Goal: Task Accomplishment & Management: Manage account settings

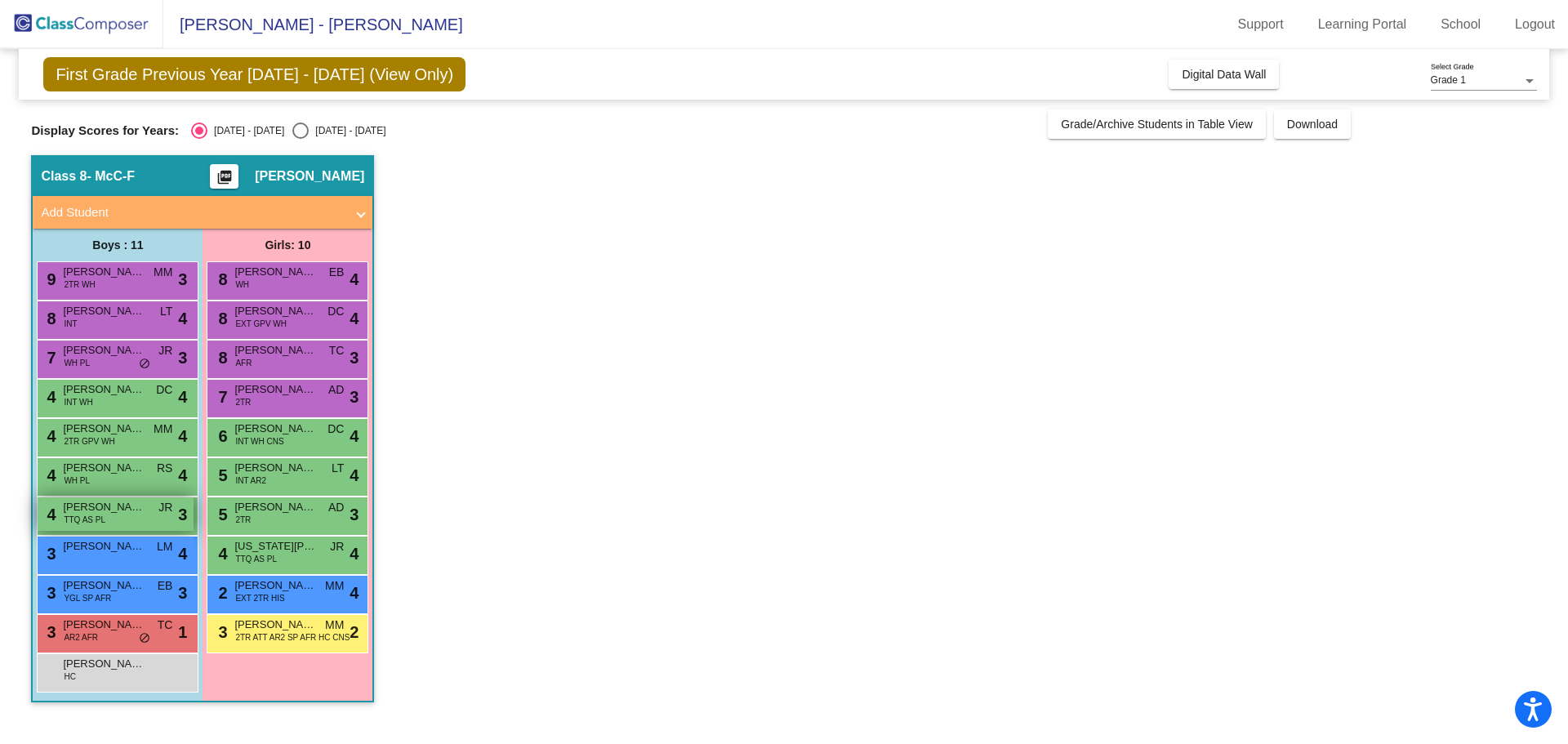
click at [153, 513] on div "4 [PERSON_NAME] TTQ AS [PERSON_NAME] lock do_not_disturb_alt 3" at bounding box center [115, 514] width 156 height 34
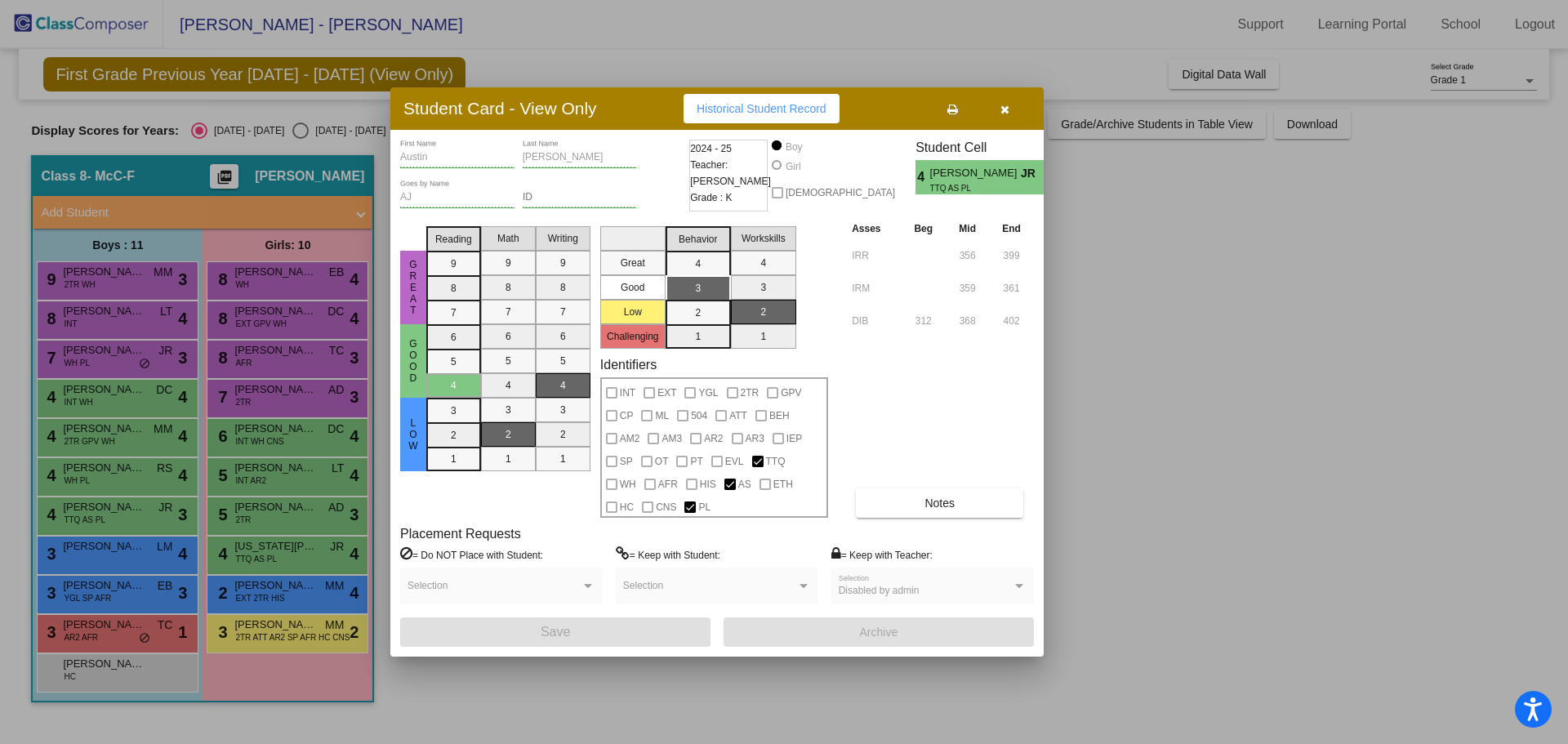
click at [1003, 108] on icon "button" at bounding box center [1004, 110] width 9 height 12
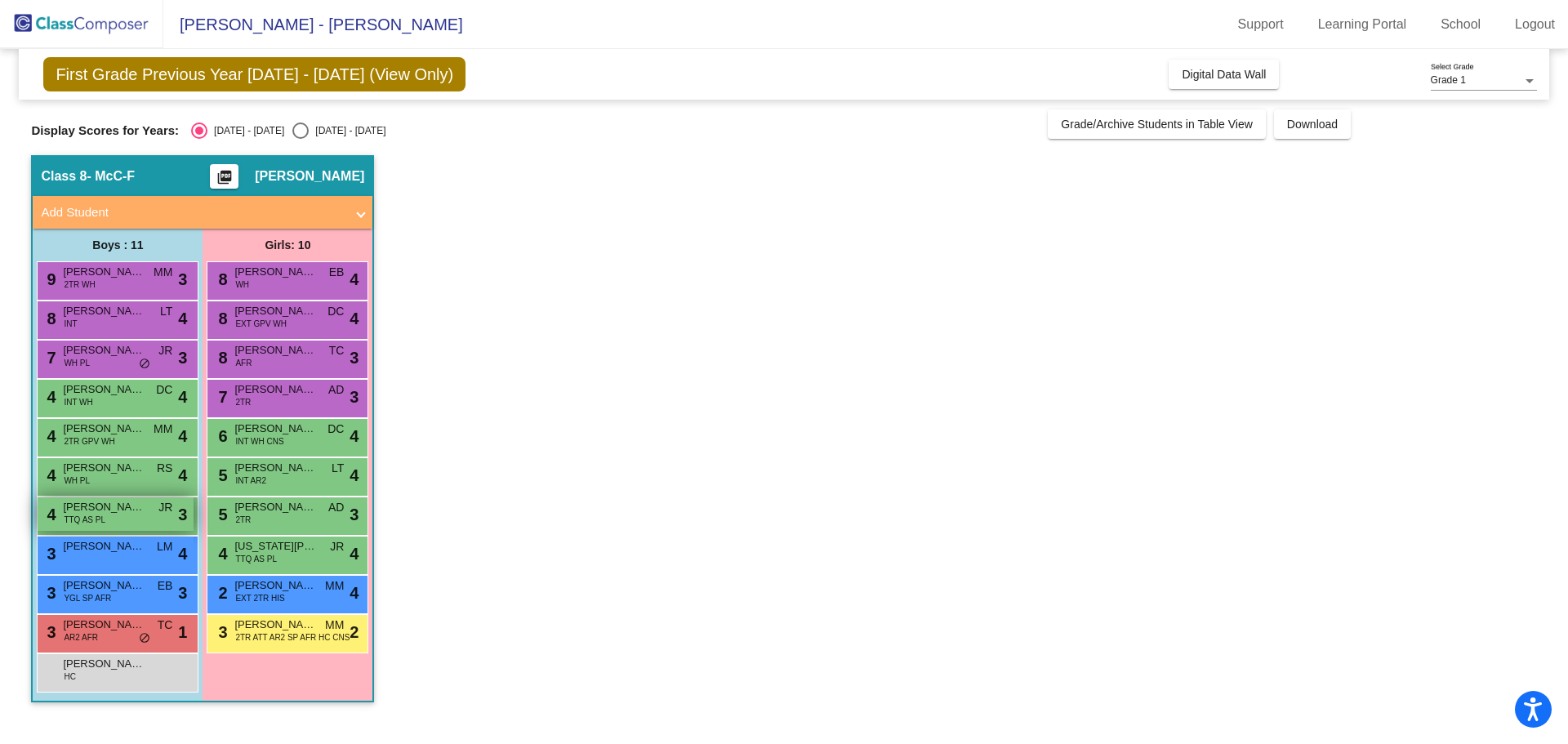
click at [143, 509] on span "[PERSON_NAME]" at bounding box center [103, 507] width 82 height 16
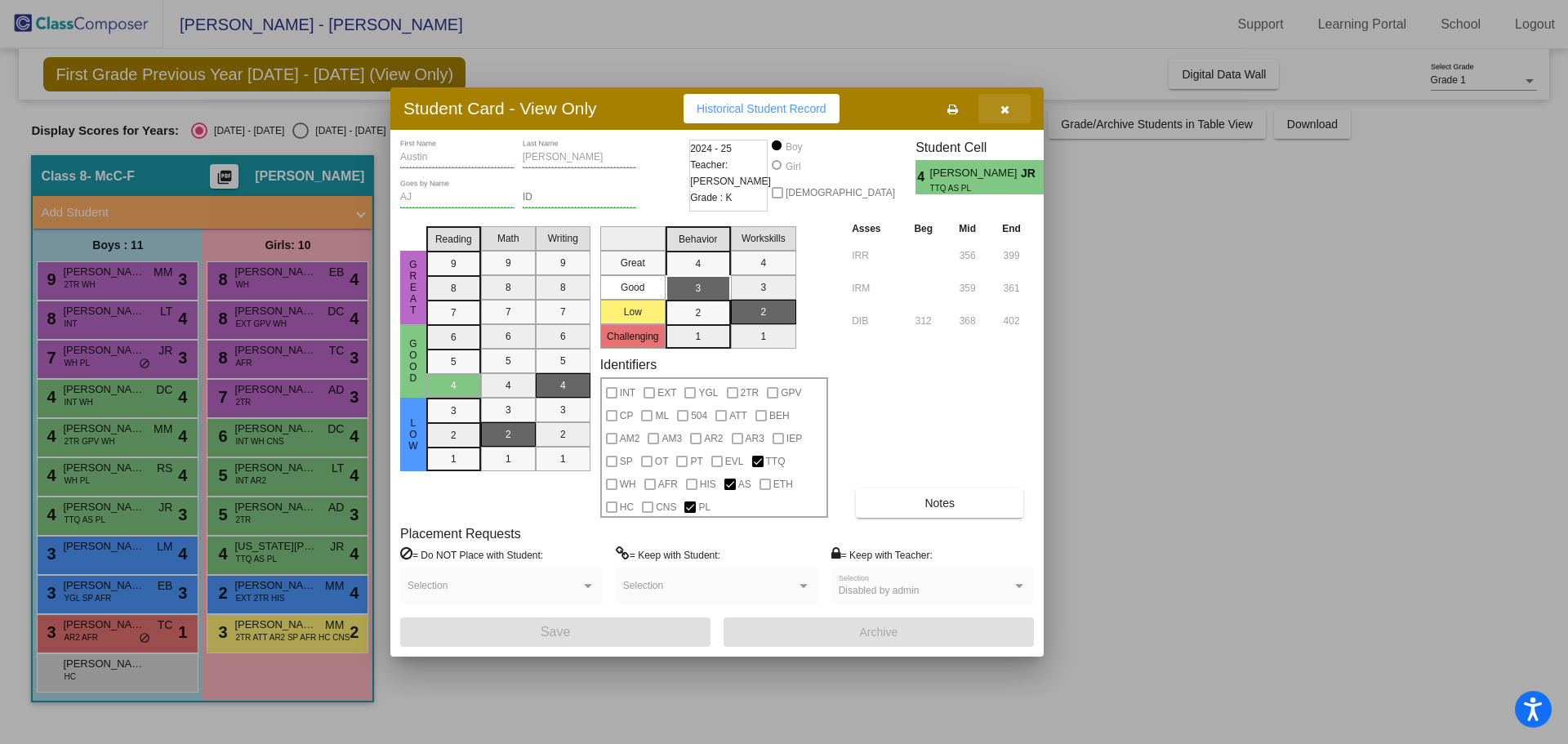
click at [1006, 105] on icon "button" at bounding box center [1004, 110] width 9 height 12
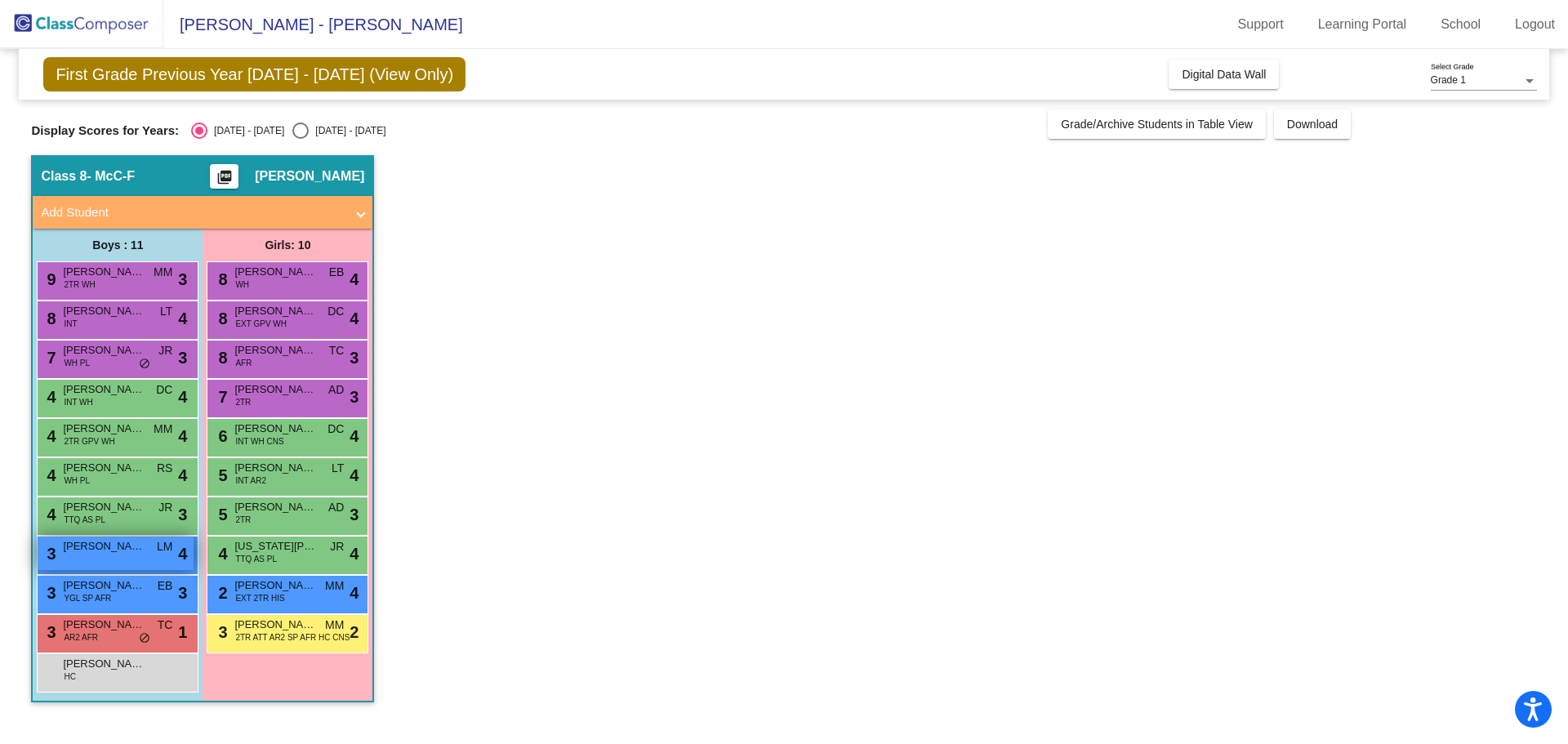
click at [115, 556] on div "3 Waris [PERSON_NAME] lock do_not_disturb_alt 4" at bounding box center [115, 553] width 156 height 34
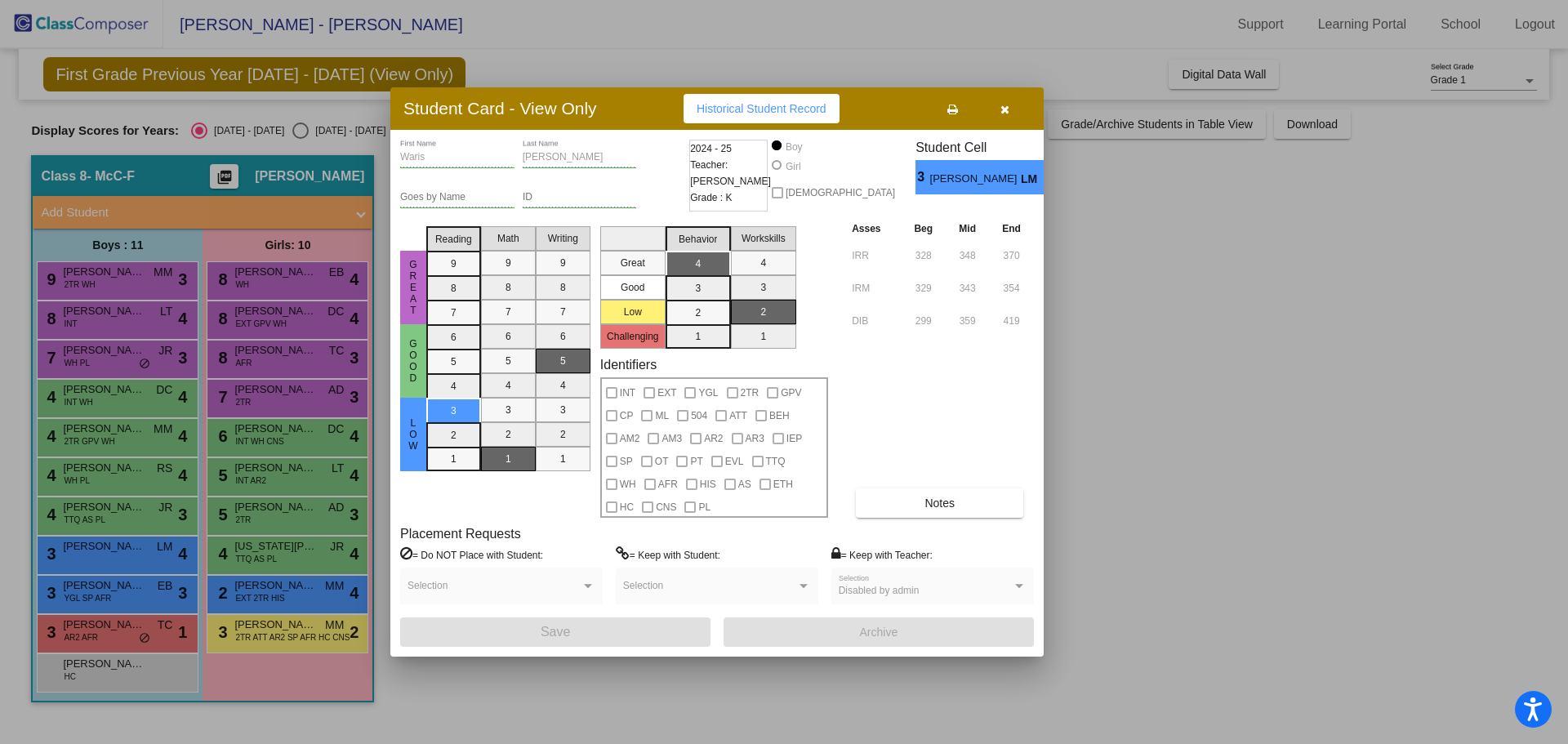
click at [159, 285] on div at bounding box center [784, 372] width 1568 height 744
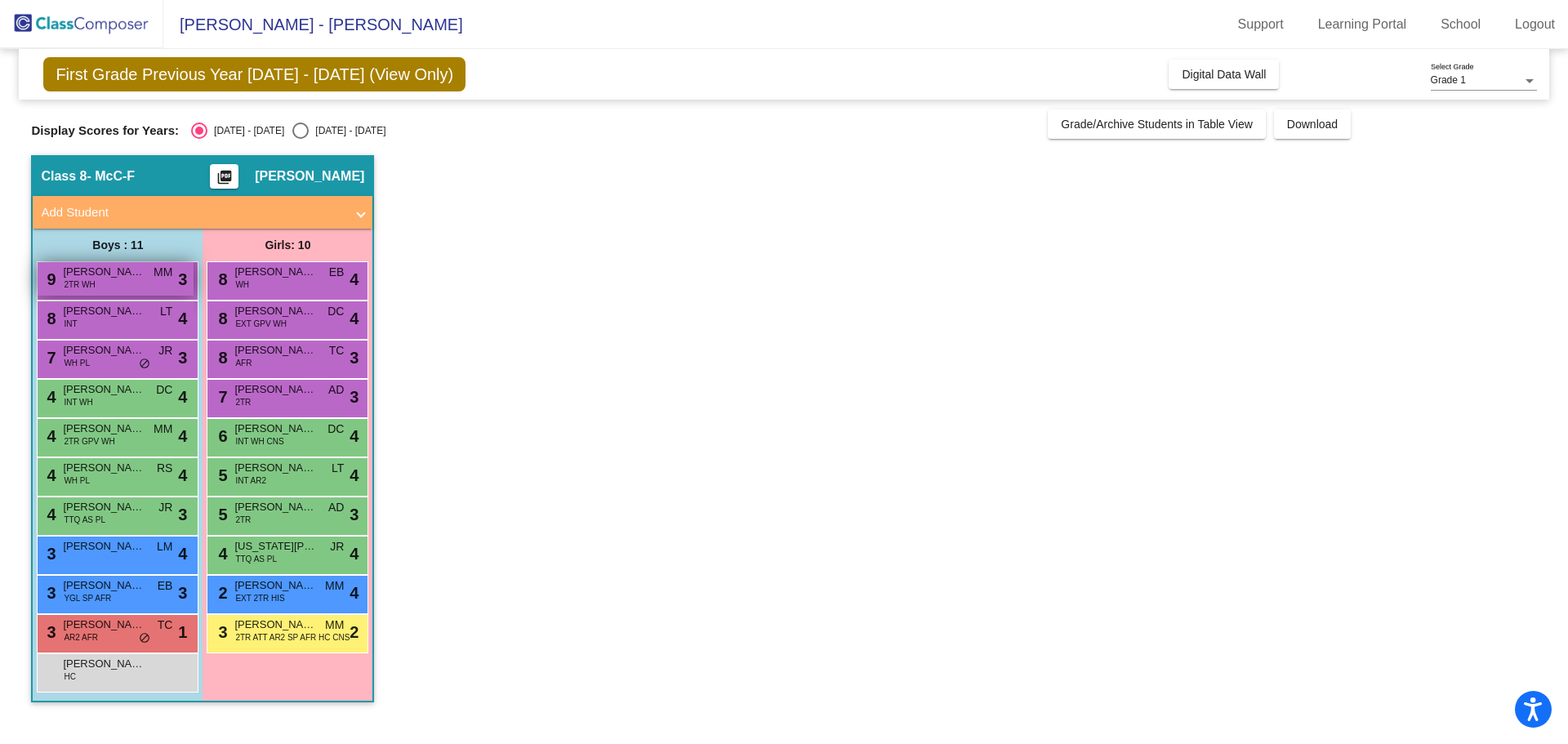
click at [185, 282] on span "3" at bounding box center [182, 280] width 9 height 25
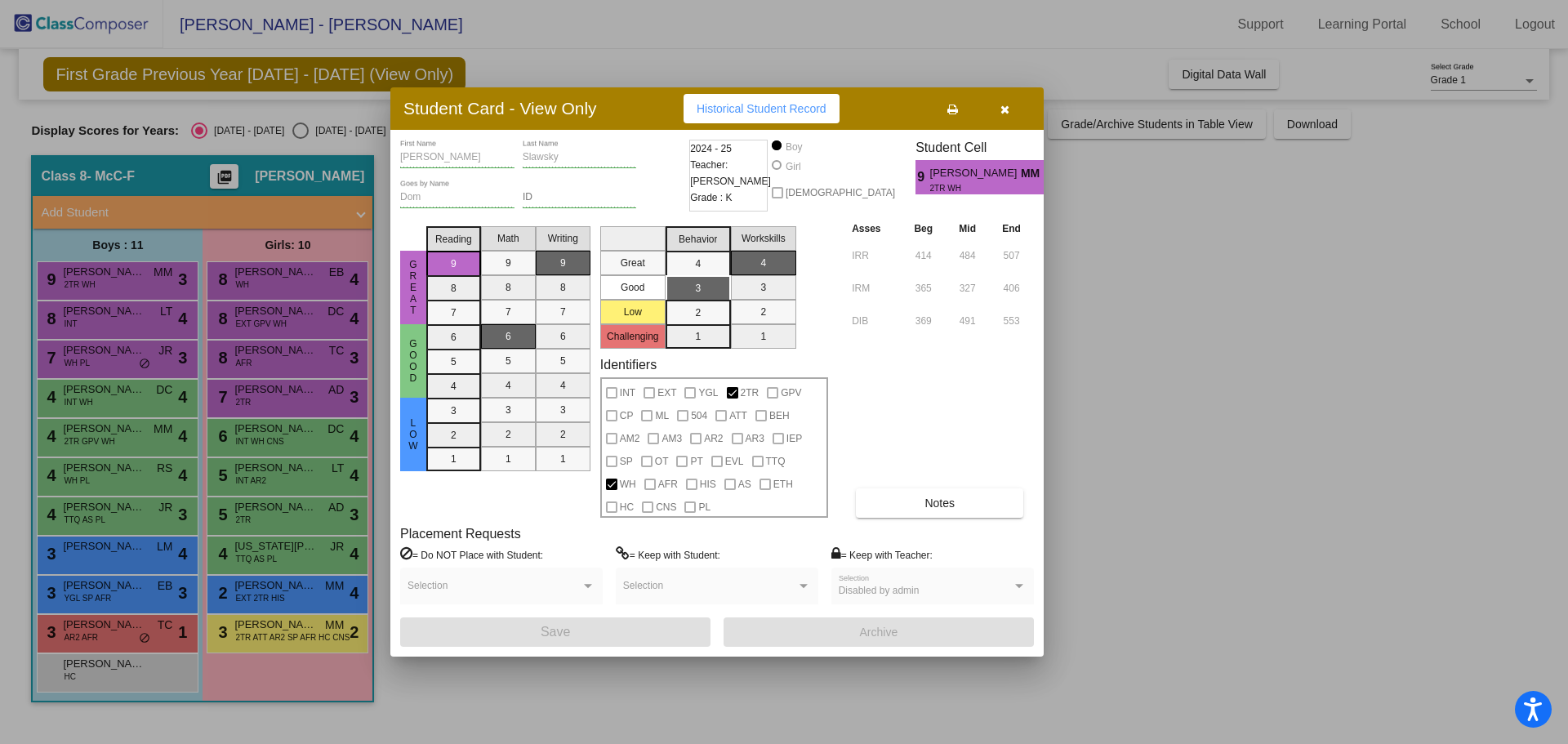
click at [1149, 269] on div at bounding box center [784, 372] width 1568 height 744
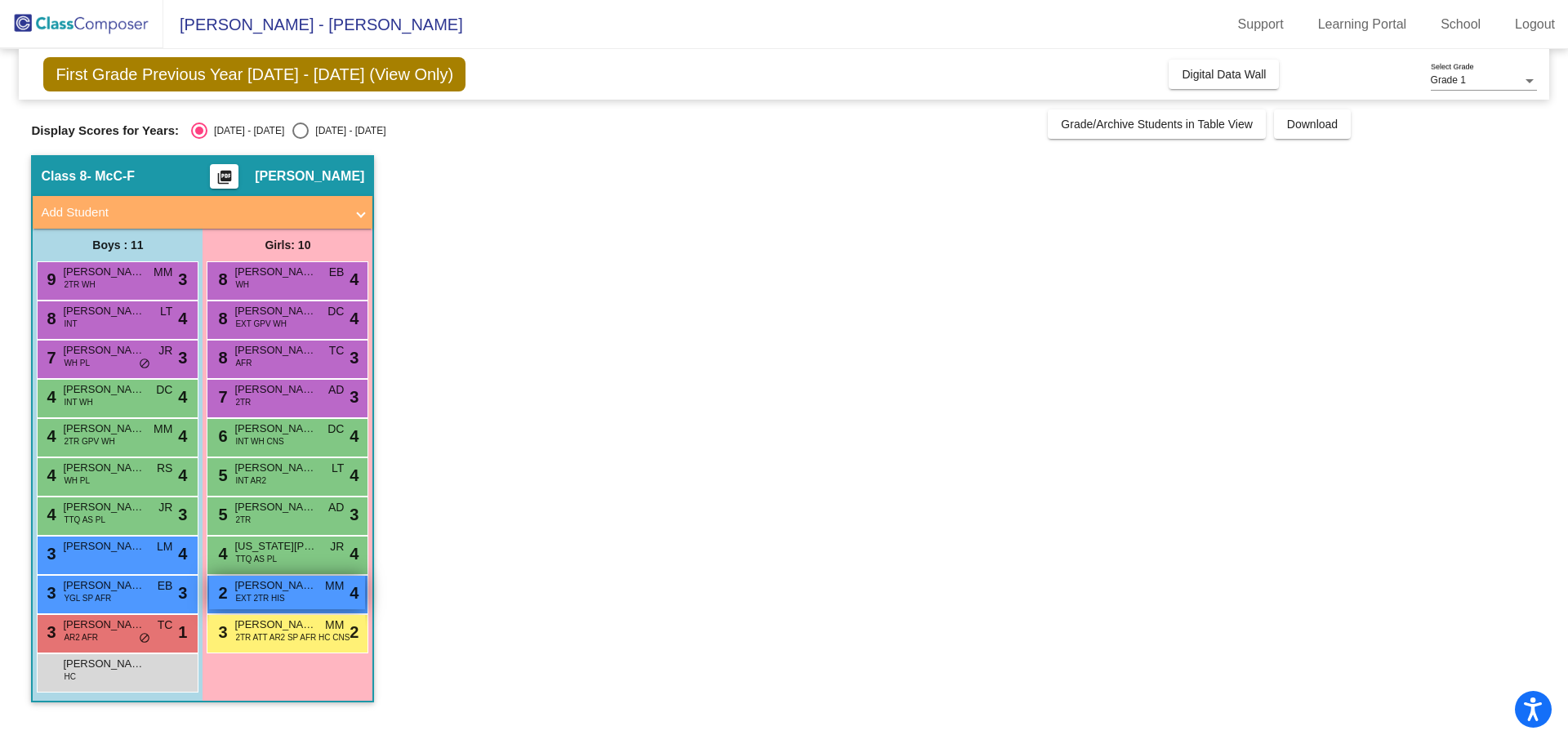
click at [354, 591] on span "4" at bounding box center [354, 593] width 9 height 25
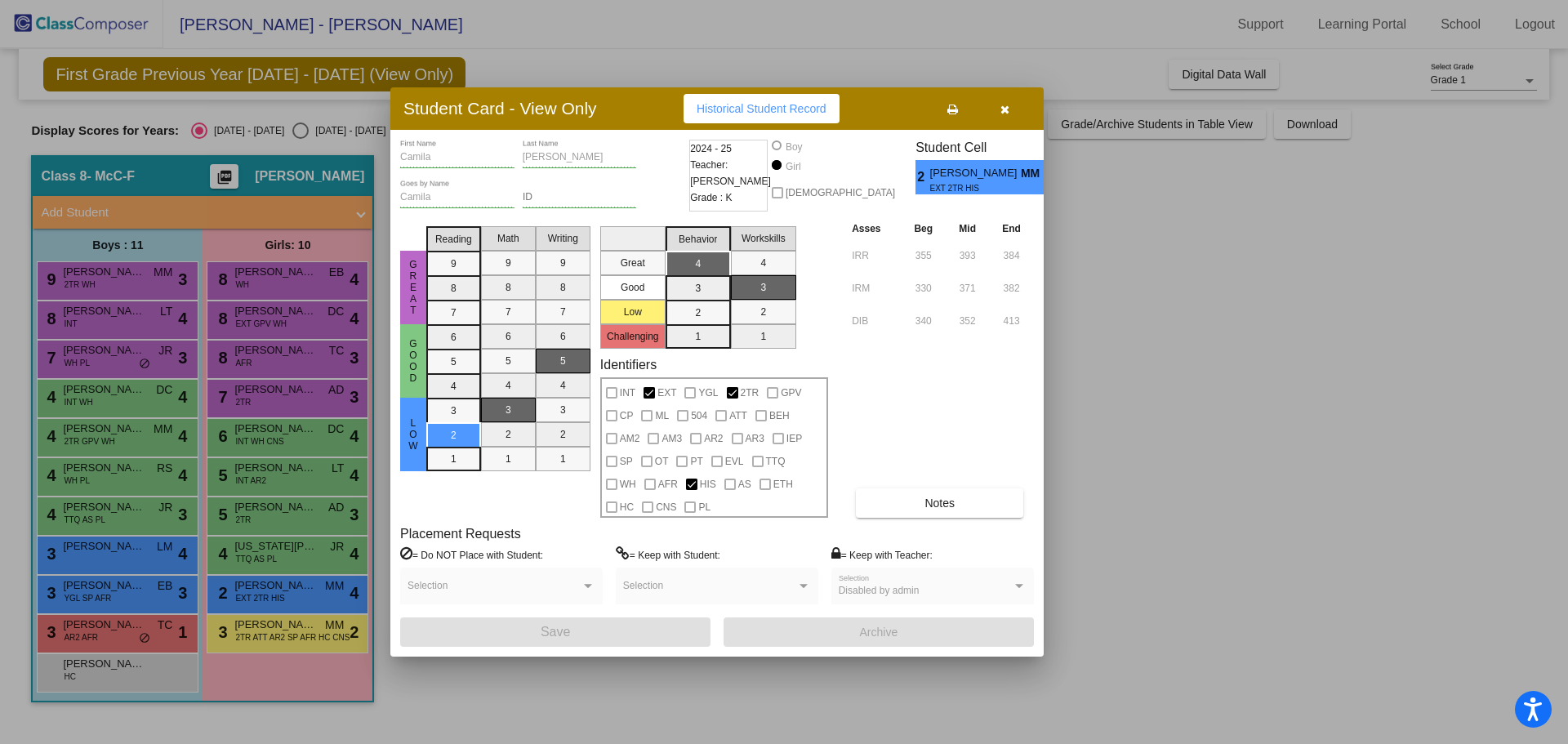
click at [1289, 494] on div at bounding box center [784, 372] width 1568 height 744
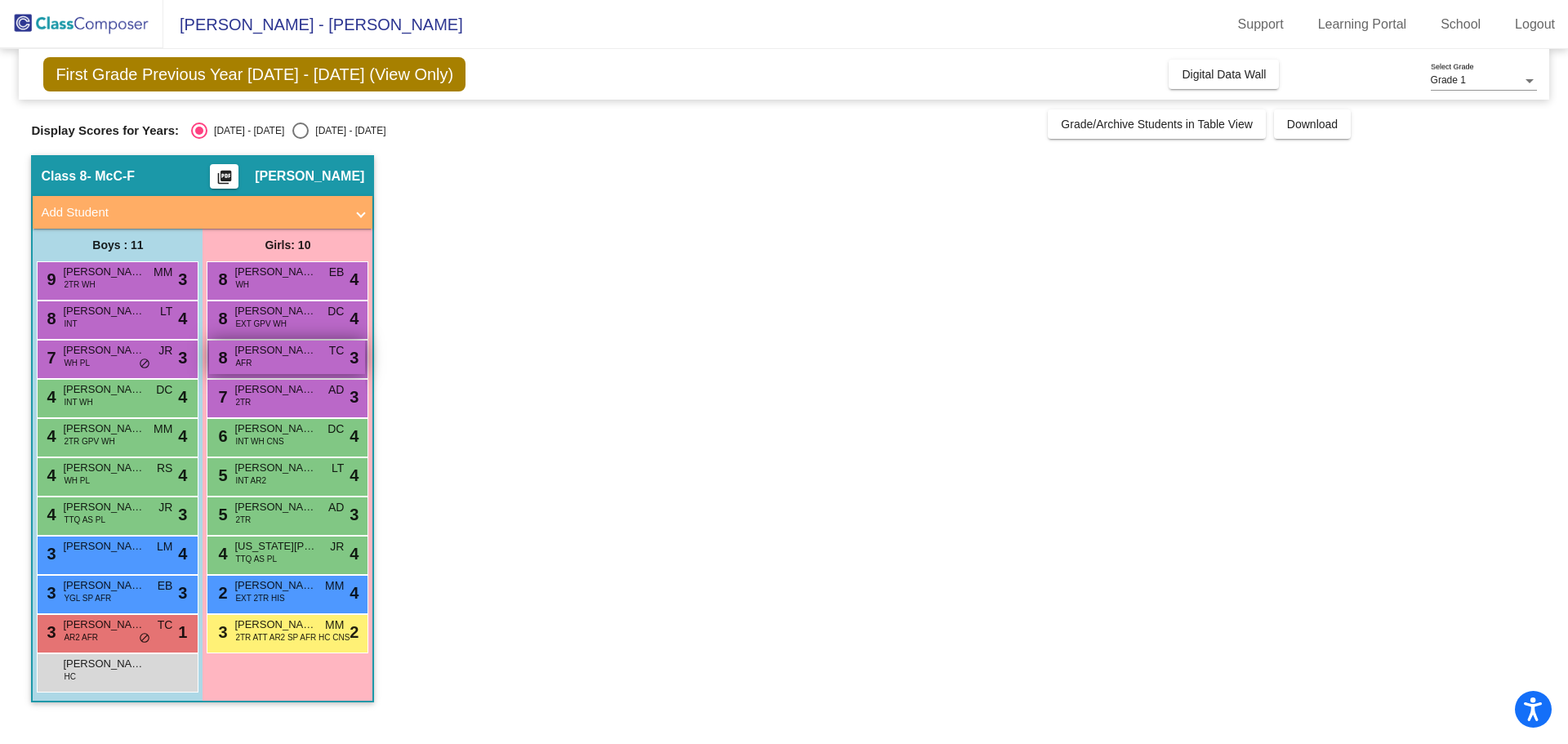
click at [323, 366] on div "8 [PERSON_NAME] AFR TC lock do_not_disturb_alt 3" at bounding box center [287, 357] width 156 height 34
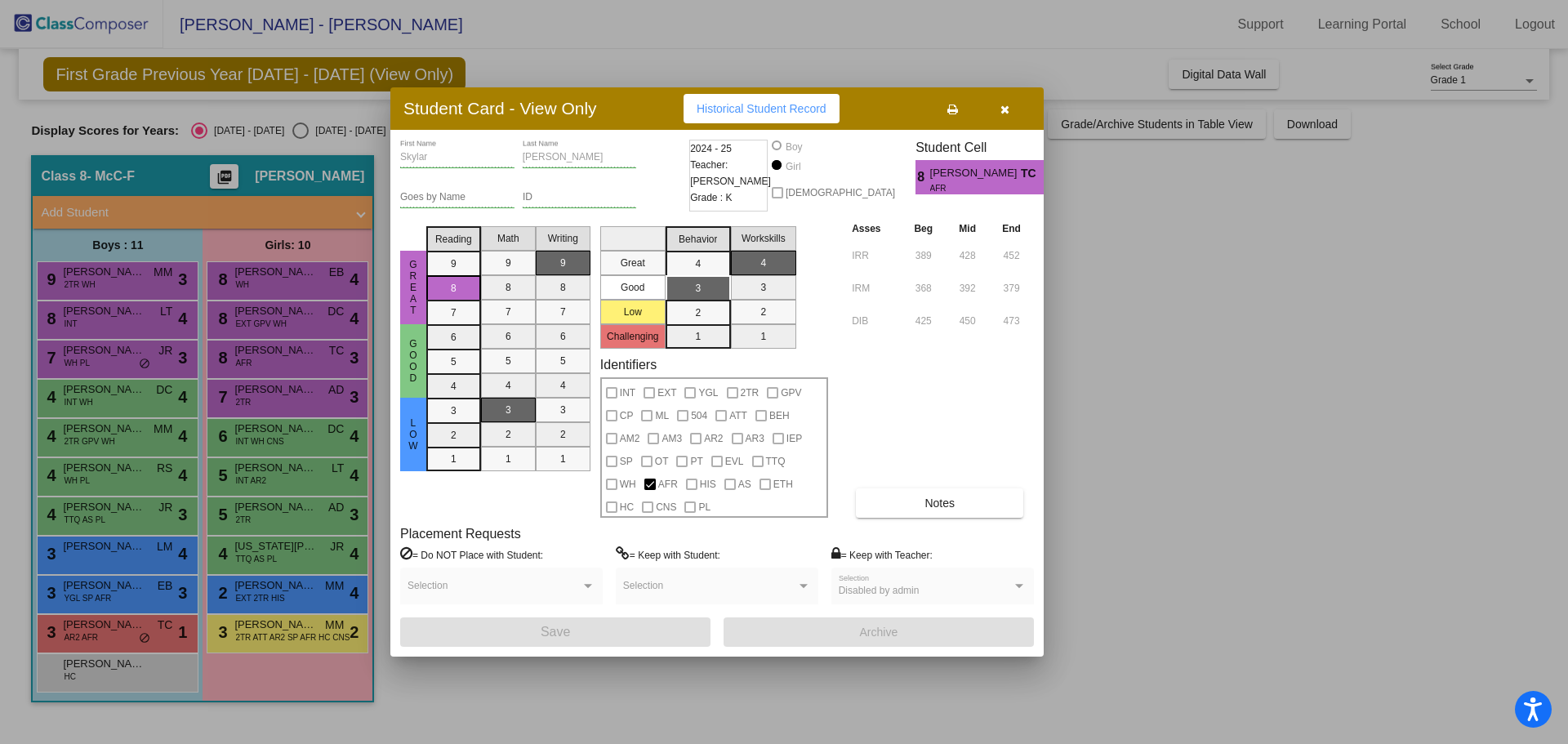
click at [1004, 109] on icon "button" at bounding box center [1004, 110] width 9 height 12
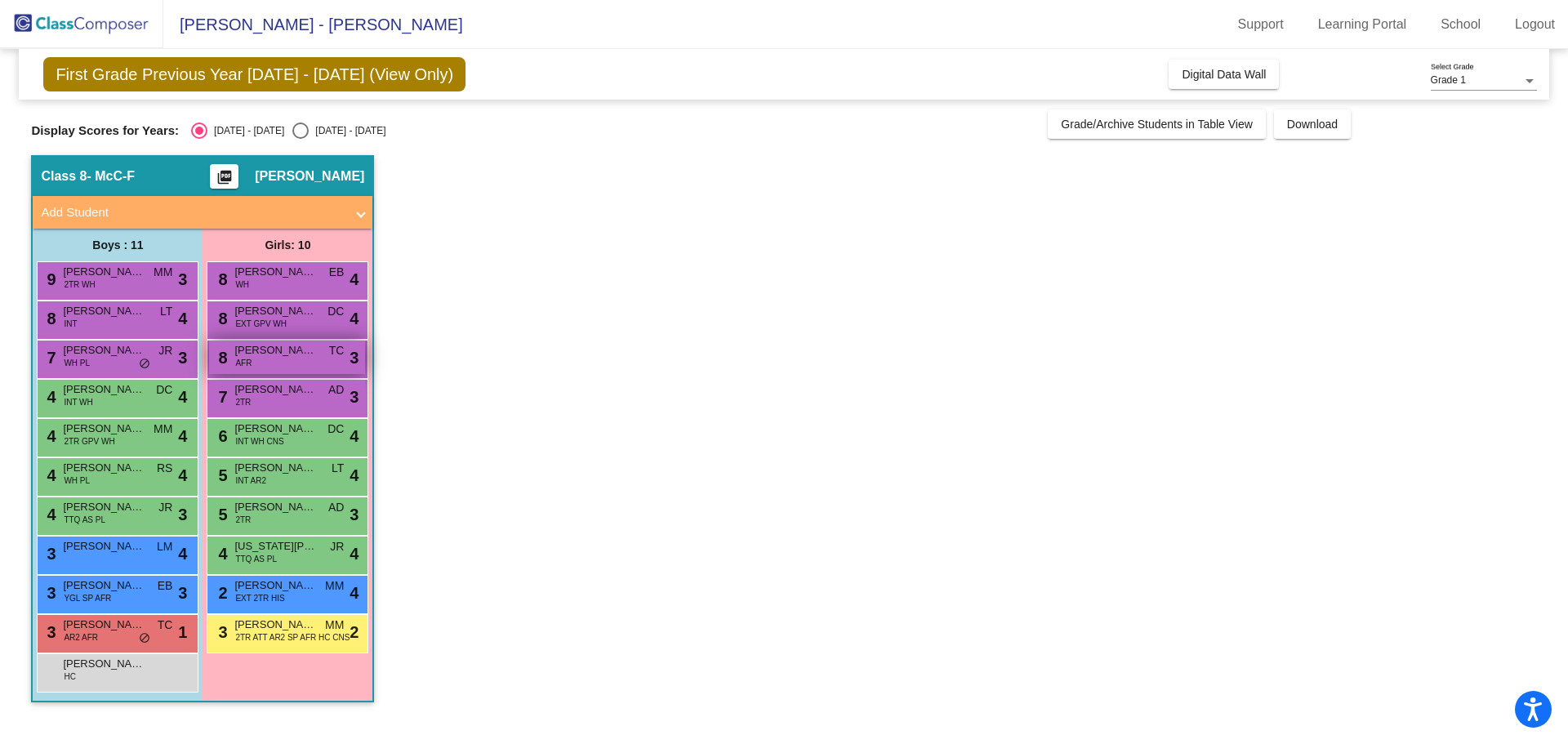
click at [309, 356] on span "[PERSON_NAME]" at bounding box center [275, 351] width 82 height 16
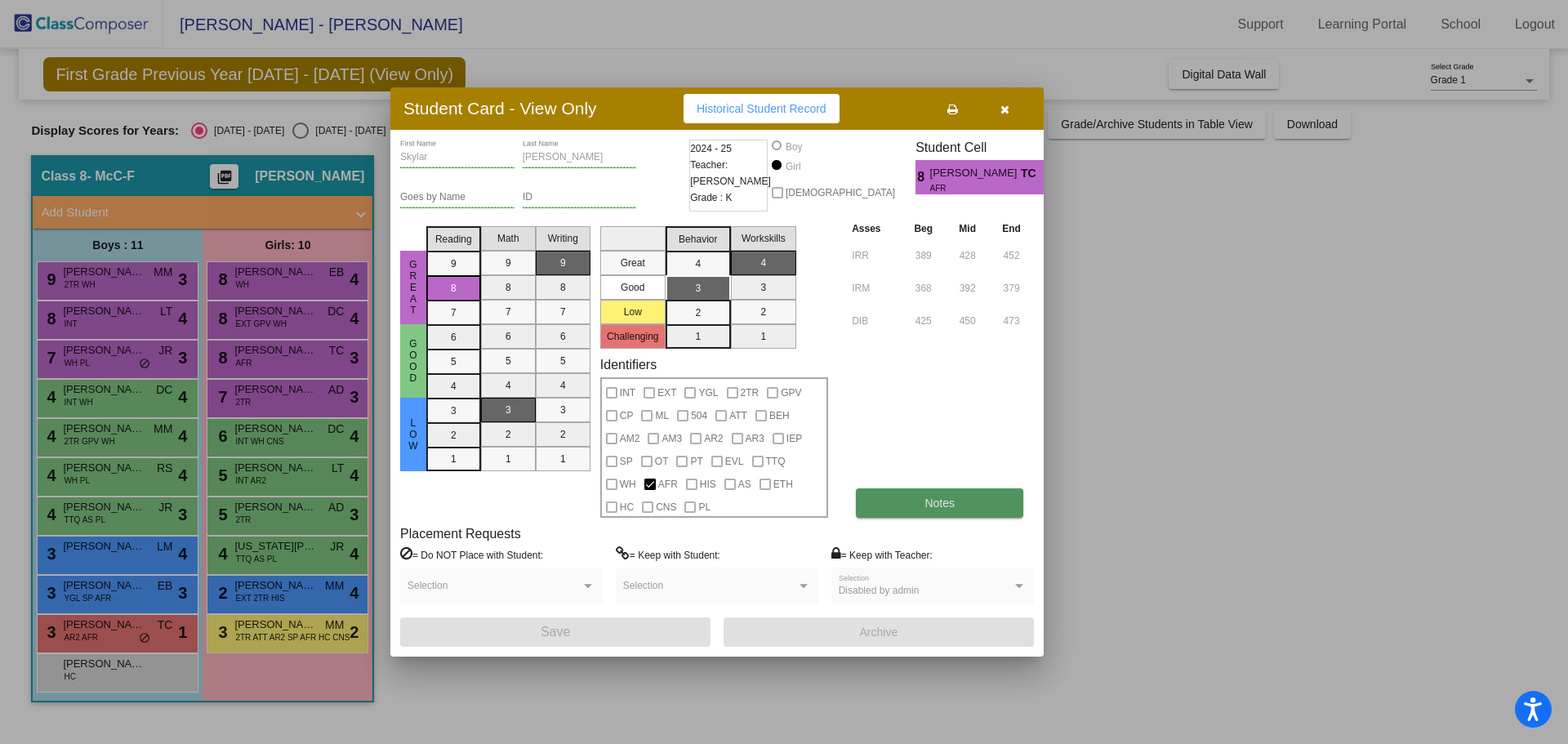
click at [957, 501] on button "Notes" at bounding box center [939, 503] width 167 height 30
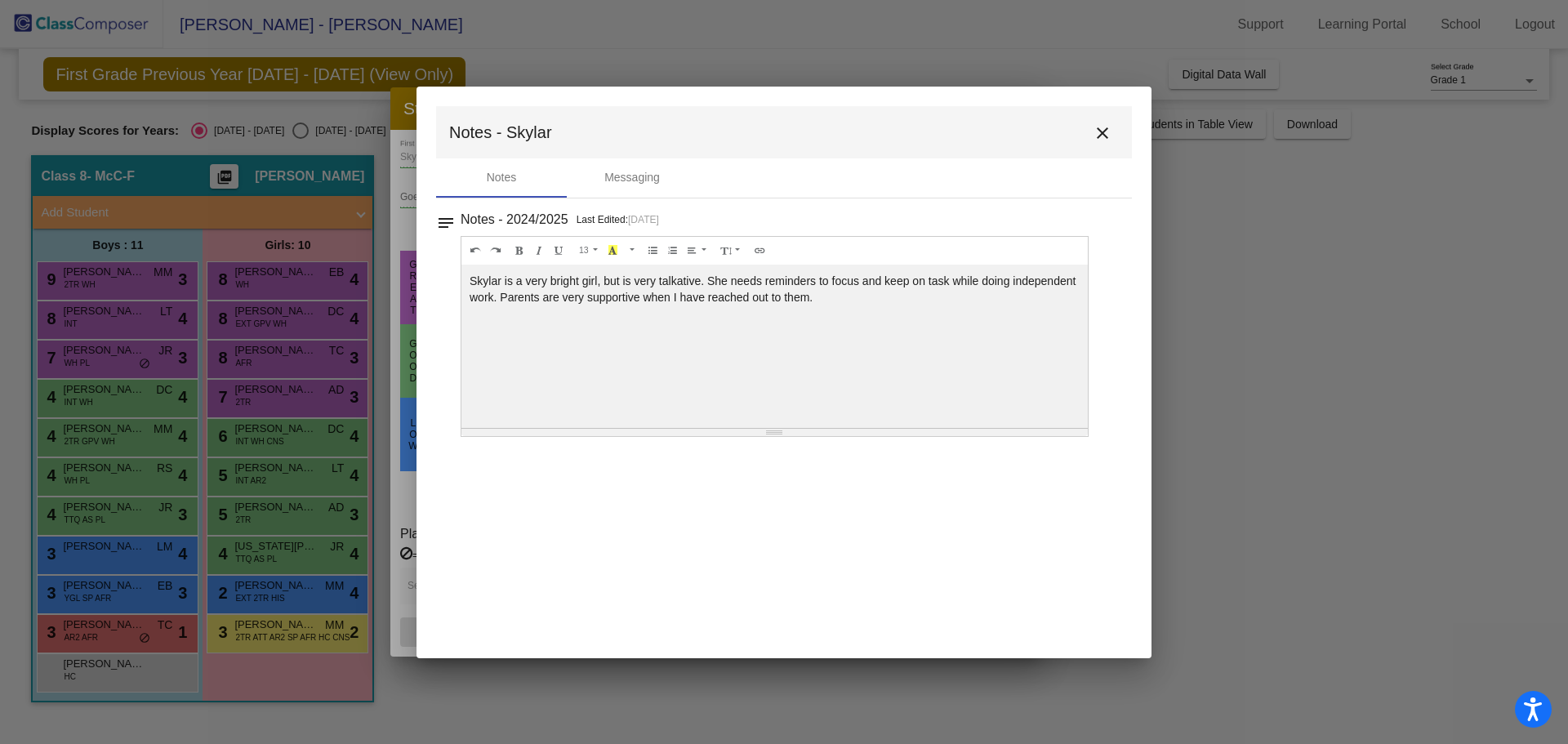
click at [1102, 131] on mat-icon "close" at bounding box center [1102, 134] width 20 height 20
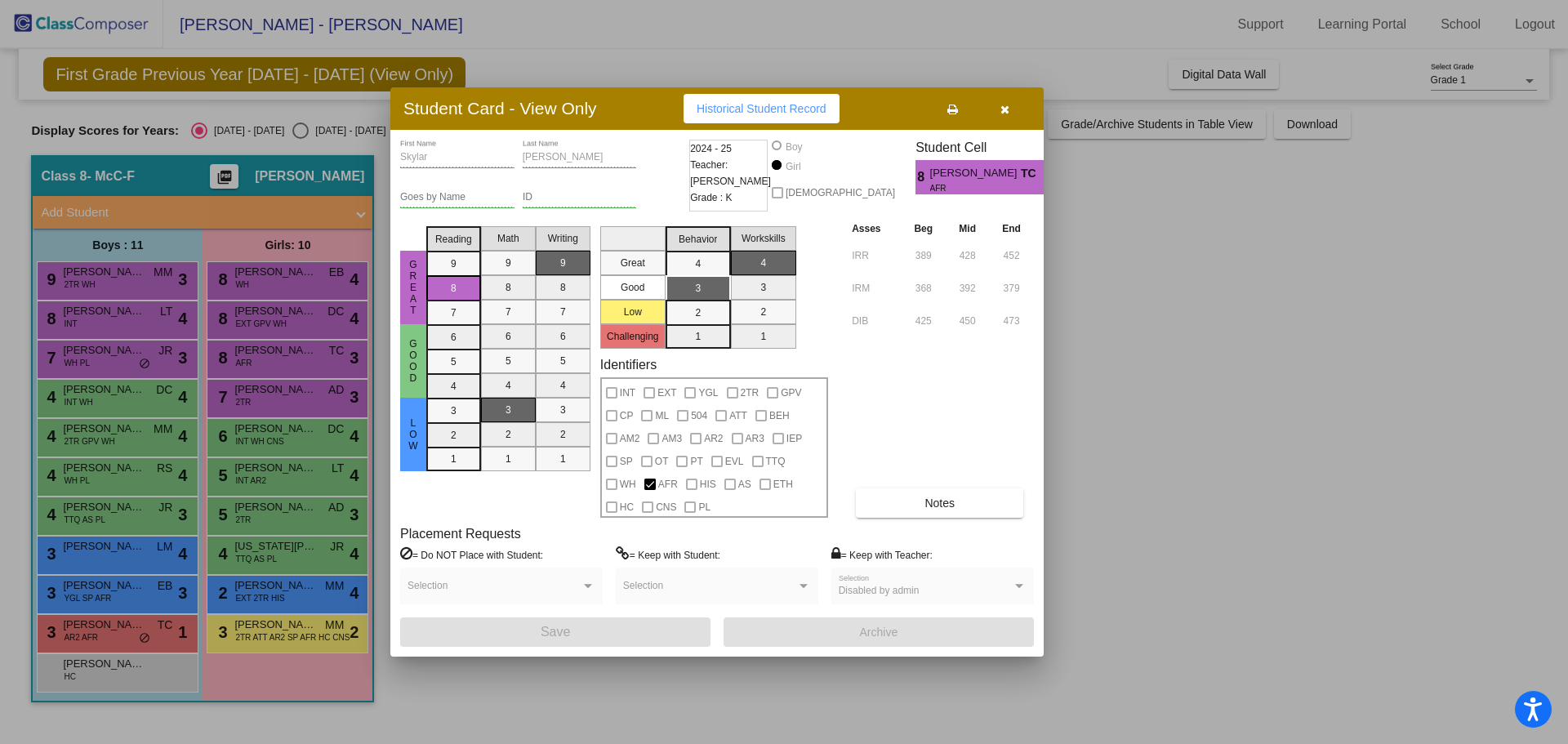
click at [1001, 108] on icon "button" at bounding box center [1004, 110] width 9 height 12
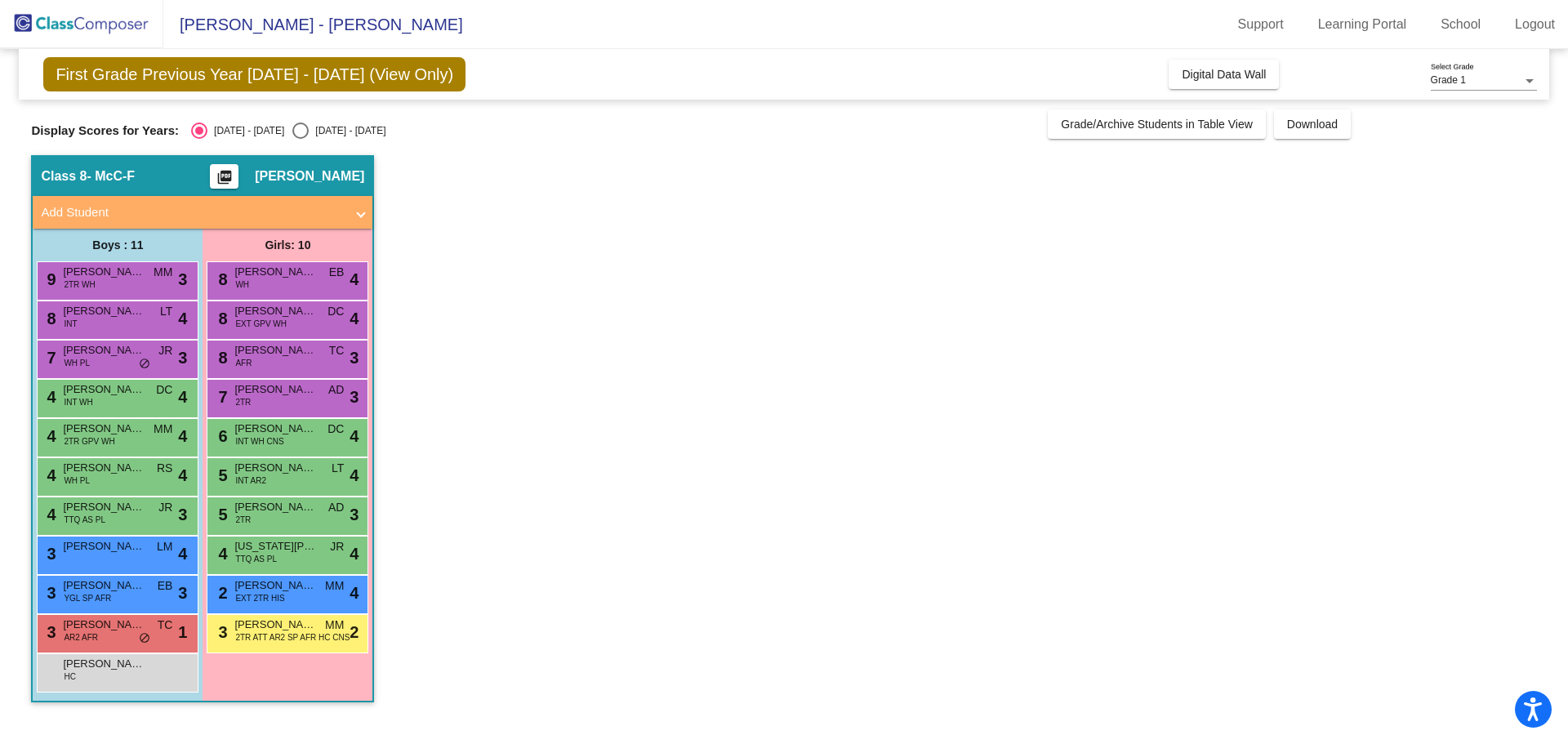
click at [301, 130] on div "Select an option" at bounding box center [301, 130] width 0 height 0
click at [300, 139] on input "[DATE] - [DATE]" at bounding box center [300, 139] width 1 height 1
radio input "true"
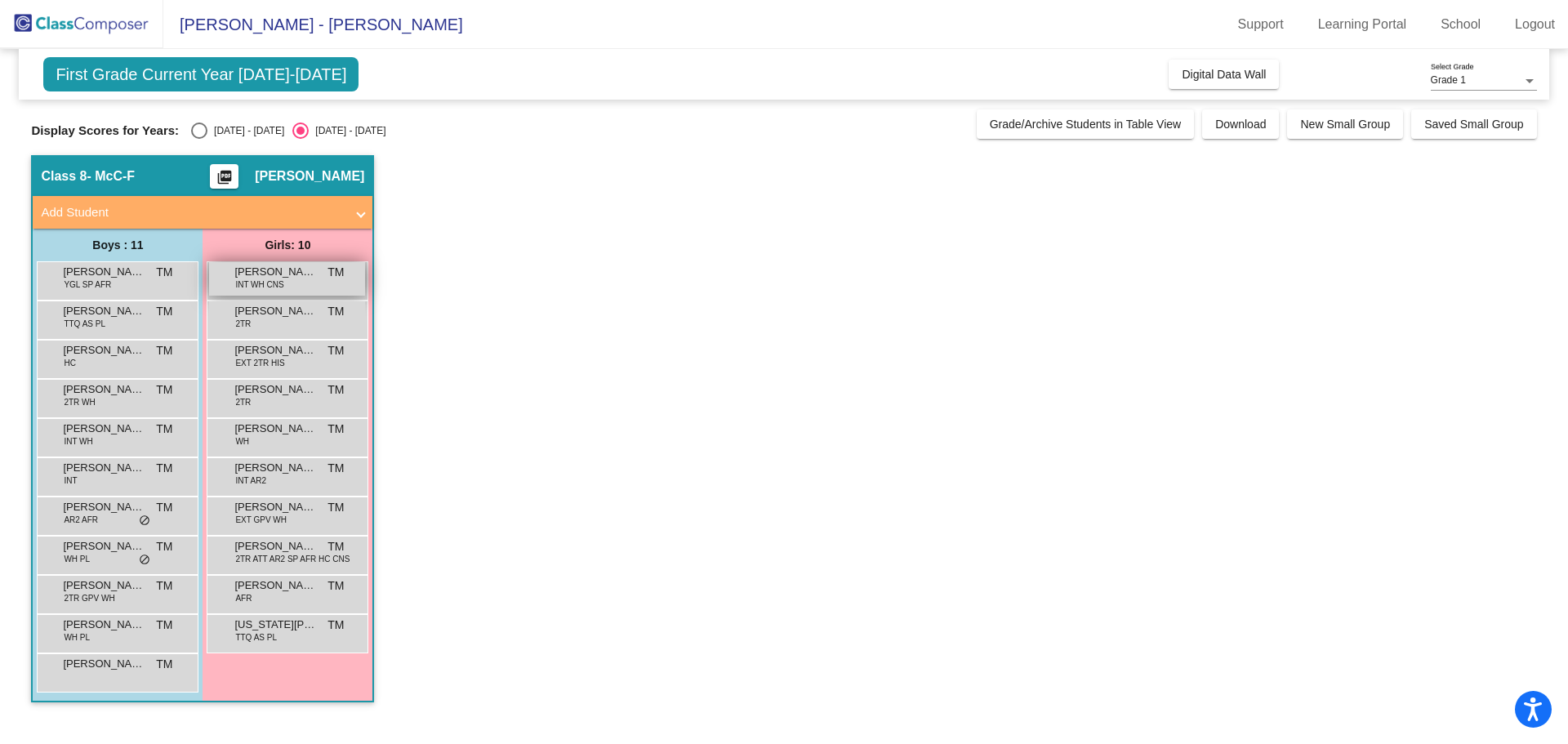
click at [284, 284] on span "INT WH CNS" at bounding box center [259, 285] width 48 height 12
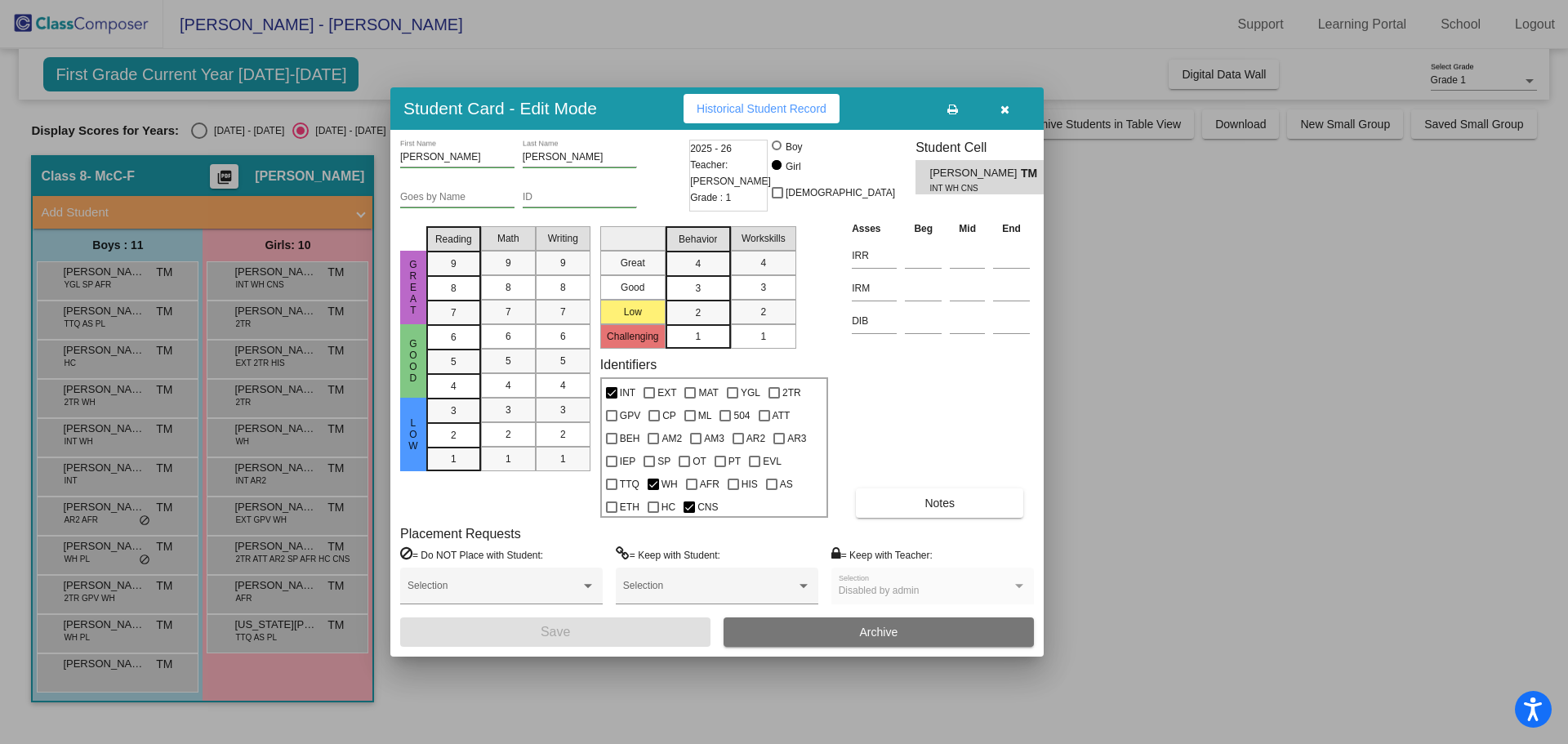
click at [1009, 108] on button "button" at bounding box center [1004, 109] width 52 height 30
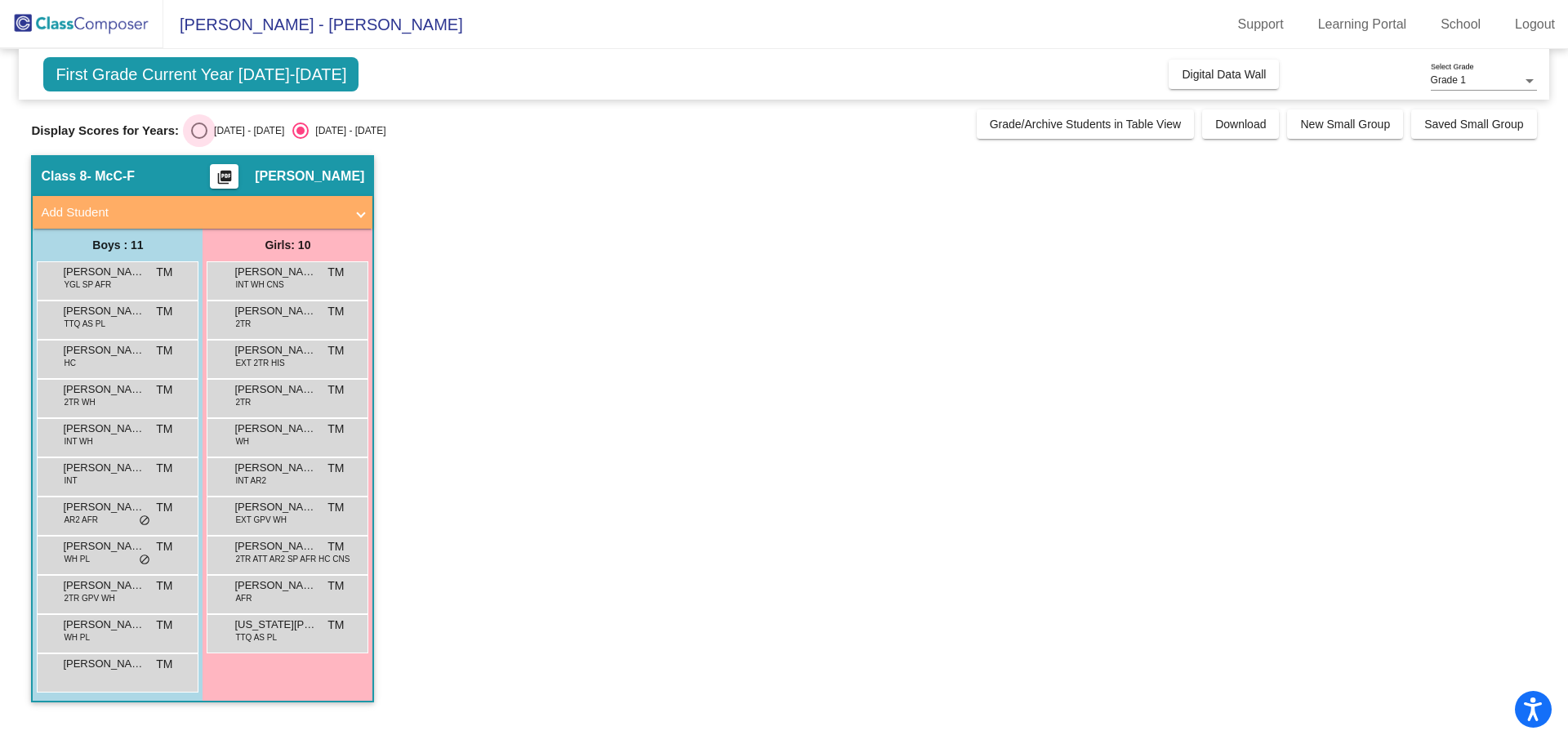
click at [201, 131] on div "Select an option" at bounding box center [200, 131] width 16 height 16
click at [200, 139] on input "[DATE] - [DATE]" at bounding box center [199, 139] width 1 height 1
radio input "true"
